Goal: Information Seeking & Learning: Understand process/instructions

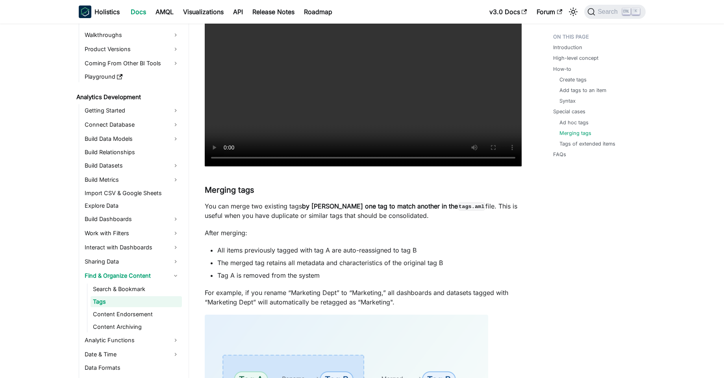
scroll to position [1916, 0]
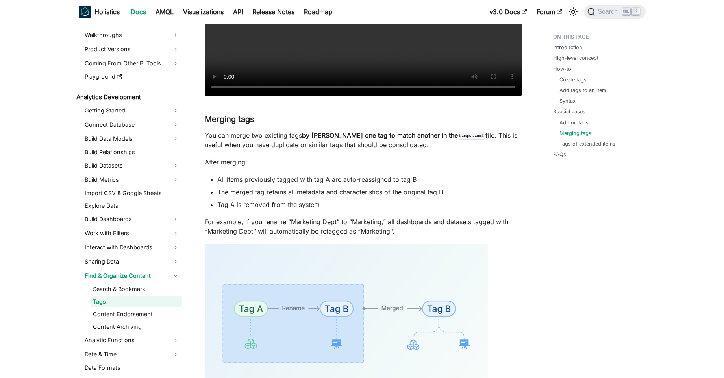
click at [383, 197] on li "The merged tag retains all metadata and characteristics of the original tag B" at bounding box center [369, 191] width 304 height 9
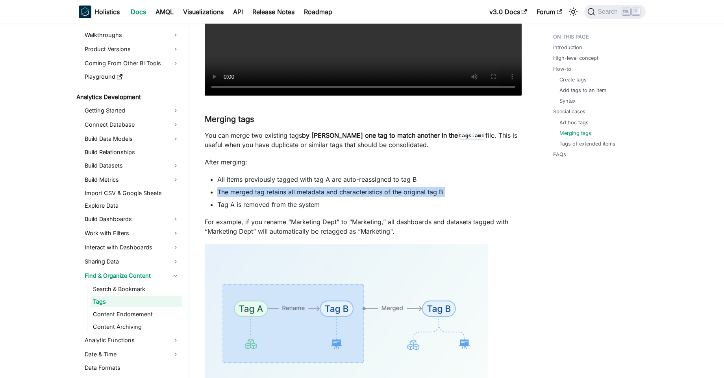
click at [383, 197] on li "The merged tag retains all metadata and characteristics of the original tag B" at bounding box center [369, 191] width 304 height 9
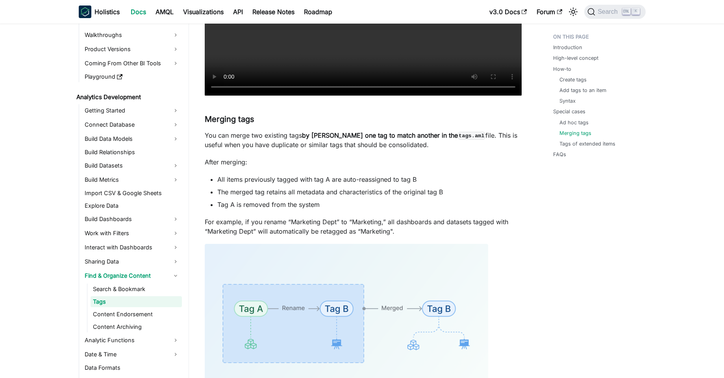
click at [383, 209] on li "Tag A is removed from the system" at bounding box center [369, 204] width 304 height 9
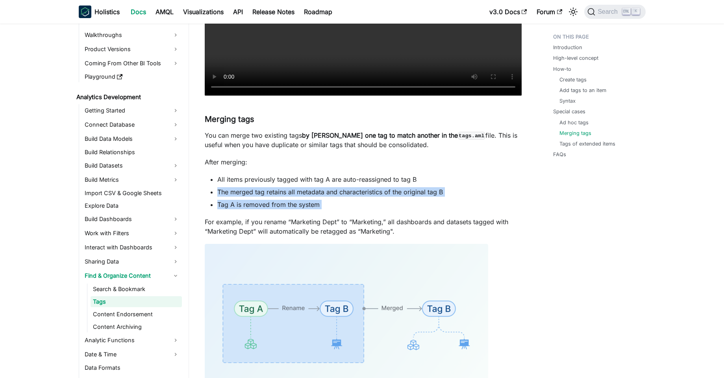
drag, startPoint x: 383, startPoint y: 222, endPoint x: 399, endPoint y: 199, distance: 28.4
click at [399, 199] on ul "All items previously tagged with tag A are auto-reassigned to tag B The merged …" at bounding box center [363, 192] width 317 height 35
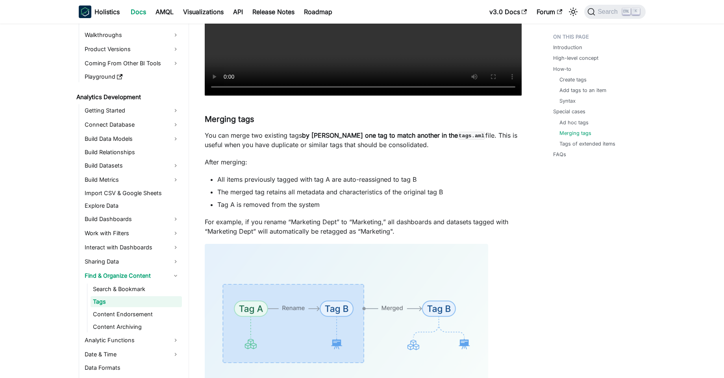
click at [406, 184] on li "All items previously tagged with tag A are auto-reassigned to tag B" at bounding box center [369, 179] width 304 height 9
drag, startPoint x: 399, startPoint y: 197, endPoint x: 408, endPoint y: 192, distance: 10.6
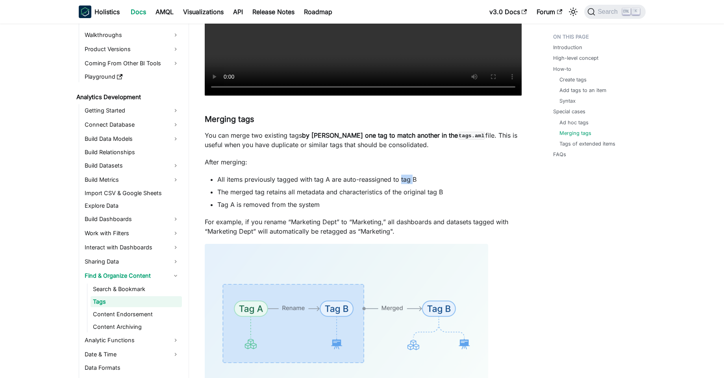
click at [408, 184] on li "All items previously tagged with tag A are auto-reassigned to tag B" at bounding box center [369, 179] width 304 height 9
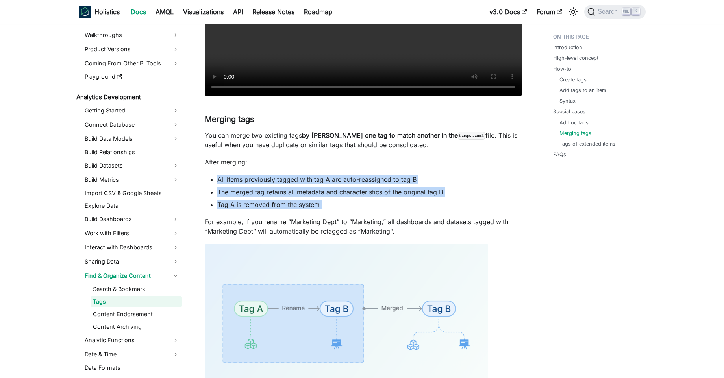
drag, startPoint x: 408, startPoint y: 192, endPoint x: 412, endPoint y: 213, distance: 21.9
click at [412, 209] on ul "All items previously tagged with tag A are auto-reassigned to tag B The merged …" at bounding box center [363, 192] width 317 height 35
click at [412, 209] on li "Tag A is removed from the system" at bounding box center [369, 204] width 304 height 9
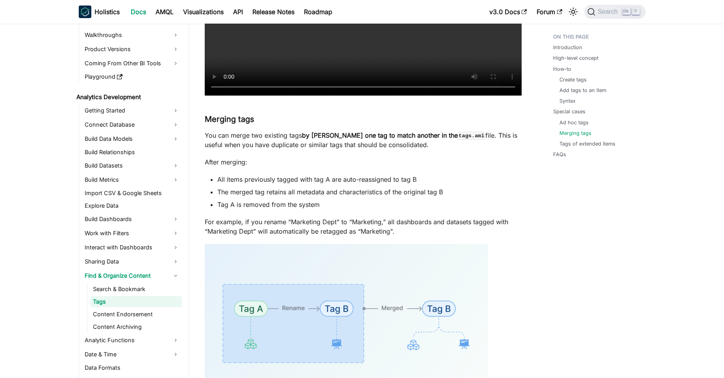
scroll to position [1704, 0]
